Goal: Register for event/course

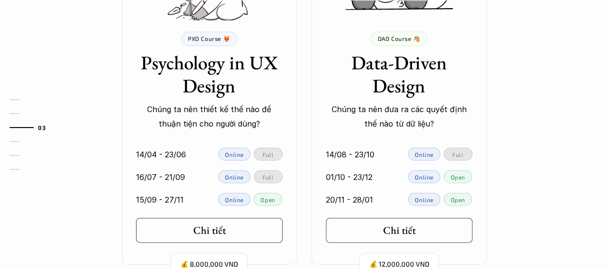
scroll to position [1298, 0]
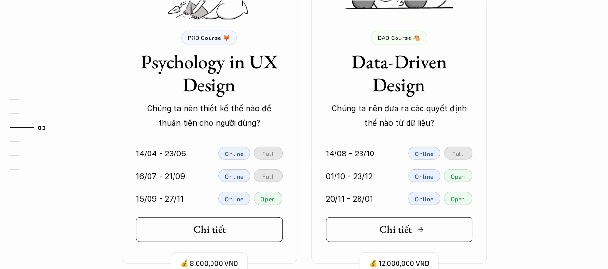
click at [410, 230] on h5 "Chi tiết" at bounding box center [395, 229] width 33 height 13
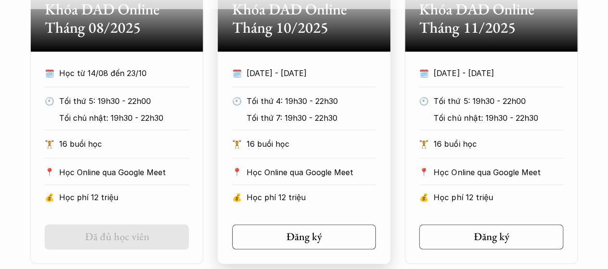
scroll to position [625, 0]
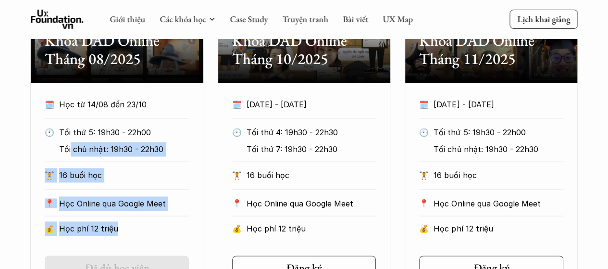
drag, startPoint x: 174, startPoint y: 226, endPoint x: 70, endPoint y: 141, distance: 134.2
click at [71, 141] on div "🗓️ Học từ 14/08 đến 23/10 🕙 Tối thứ 5: 19h30 - 22h00 Tối chủ nhật: 19h30 - 22h3…" at bounding box center [116, 169] width 173 height 144
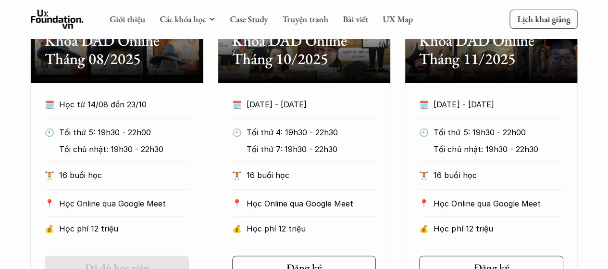
click at [70, 141] on div "Tối thứ 5: 19h30 - 22h00 Tối chủ nhật: 19h30 - 22h30" at bounding box center [126, 139] width 134 height 29
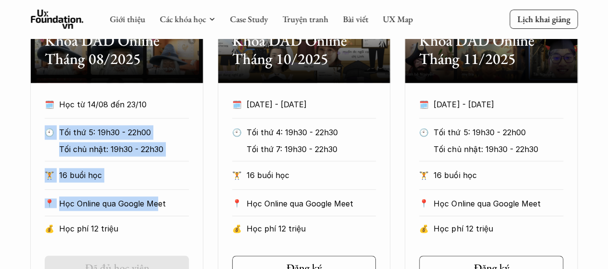
drag, startPoint x: 96, startPoint y: 115, endPoint x: 155, endPoint y: 200, distance: 103.5
click at [155, 200] on div "🗓️ Học từ 14/08 đến 23/10 🕙 Tối thứ 5: 19h30 - 22h00 Tối chủ nhật: 19h30 - 22h3…" at bounding box center [116, 169] width 173 height 144
click at [155, 200] on p "Học Online qua Google Meet" at bounding box center [124, 203] width 130 height 14
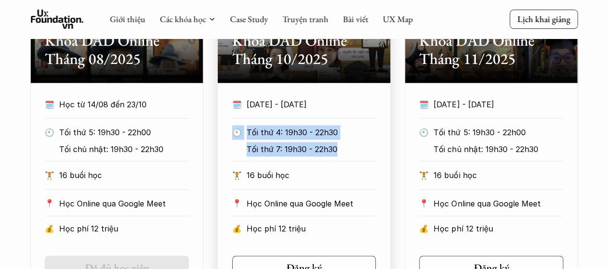
drag, startPoint x: 358, startPoint y: 152, endPoint x: 226, endPoint y: 131, distance: 133.9
click at [226, 131] on div "🗓️ [DATE] - [DATE] 🕙 Tối thứ 4: 19h30 - 22h30 Tối thứ 7: 19h30 - 22h30 🏋️ 16 bu…" at bounding box center [304, 169] width 173 height 144
drag, startPoint x: 242, startPoint y: 126, endPoint x: 334, endPoint y: 165, distance: 99.3
click at [334, 165] on div "🗓️ [DATE] - [DATE] 🕙 Tối thứ 4: 19h30 - 22h30 Tối thứ 7: 19h30 - 22h30 🏋️ 16 bu…" at bounding box center [304, 169] width 173 height 144
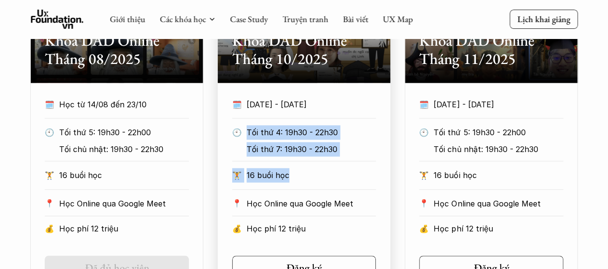
click at [334, 165] on div "🗓️ [DATE] - [DATE] 🕙 Tối thứ 4: 19h30 - 22h30 Tối thứ 7: 19h30 - 22h30 🏋️ 16 bu…" at bounding box center [304, 169] width 173 height 144
drag, startPoint x: 345, startPoint y: 160, endPoint x: 237, endPoint y: 134, distance: 111.3
click at [237, 134] on div "🕙 Tối thứ 4: 19h30 - 22h30 Tối thứ 7: 19h30 - 22h30" at bounding box center [304, 143] width 144 height 36
click at [236, 134] on p "🕙" at bounding box center [237, 132] width 10 height 14
drag, startPoint x: 242, startPoint y: 126, endPoint x: 345, endPoint y: 154, distance: 106.7
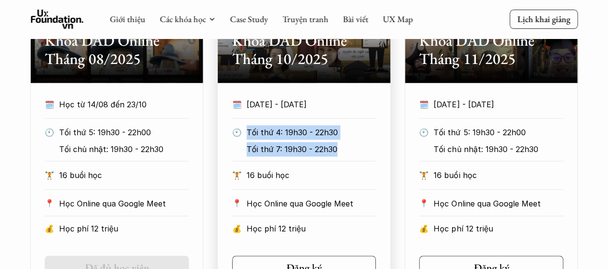
click at [345, 154] on div "🕙 Tối thứ 4: 19h30 - 22h30 Tối thứ 7: 19h30 - 22h30" at bounding box center [304, 139] width 144 height 29
click at [345, 154] on p "Tối thứ 7: 19h30 - 22h30" at bounding box center [314, 149] width 134 height 14
drag, startPoint x: 345, startPoint y: 154, endPoint x: 237, endPoint y: 133, distance: 109.9
click at [237, 133] on div "🕙 Tối thứ 4: 19h30 - 22h30 Tối thứ 7: 19h30 - 22h30" at bounding box center [304, 139] width 144 height 29
click at [237, 133] on p "🕙" at bounding box center [237, 132] width 10 height 14
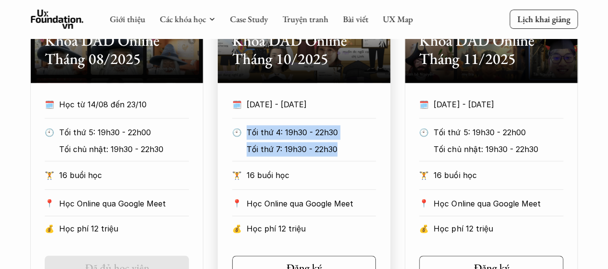
drag, startPoint x: 251, startPoint y: 127, endPoint x: 342, endPoint y: 159, distance: 96.6
click at [342, 159] on div "🗓️ [DATE] - [DATE] 🕙 Tối thứ 4: 19h30 - 22h30 Tối thứ 7: 19h30 - 22h30 🏋️ 16 bu…" at bounding box center [304, 169] width 173 height 144
click at [342, 159] on div "🕙 Tối thứ 4: 19h30 - 22h30 Tối thứ 7: 19h30 - 22h30" at bounding box center [304, 143] width 144 height 36
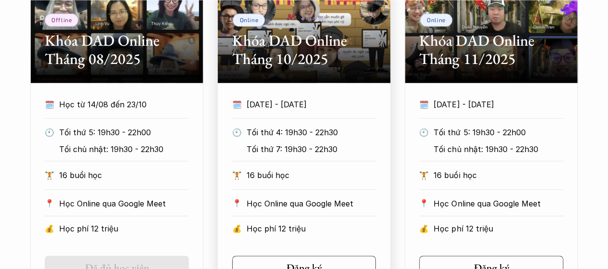
scroll to position [673, 0]
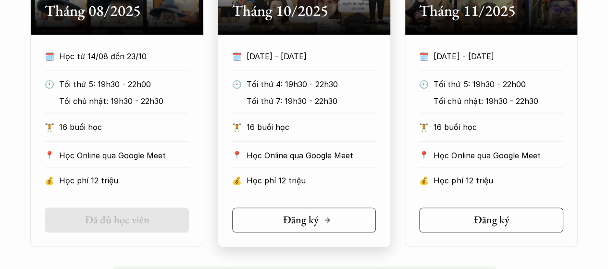
click at [315, 222] on h5 "Đăng ký" at bounding box center [301, 219] width 36 height 13
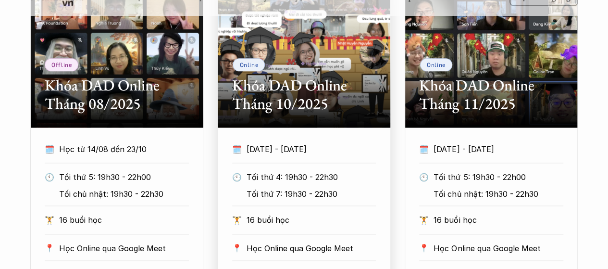
scroll to position [577, 0]
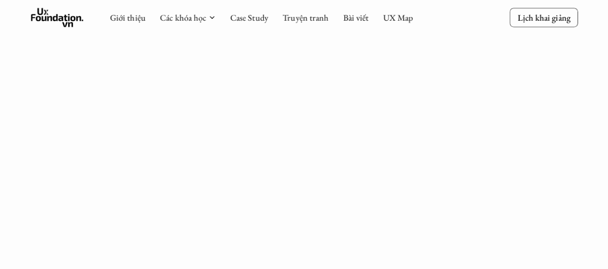
scroll to position [1491, 0]
